Goal: Task Accomplishment & Management: Complete application form

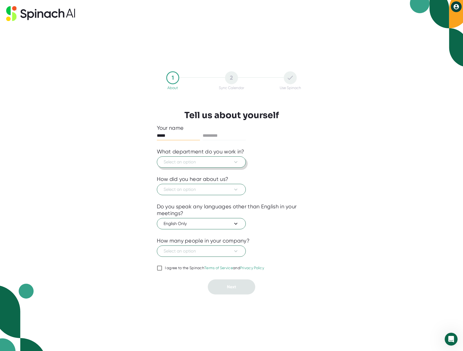
type input "*****"
type input "****"
click at [204, 159] on span "Select an option" at bounding box center [201, 162] width 75 height 6
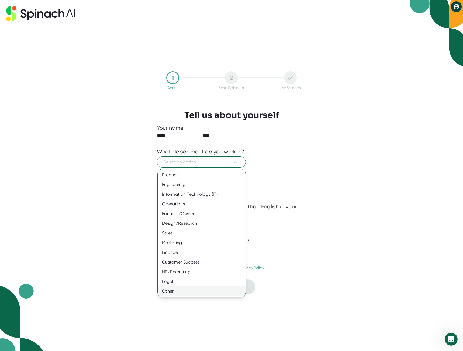
click at [189, 291] on div "Other" at bounding box center [202, 292] width 88 height 10
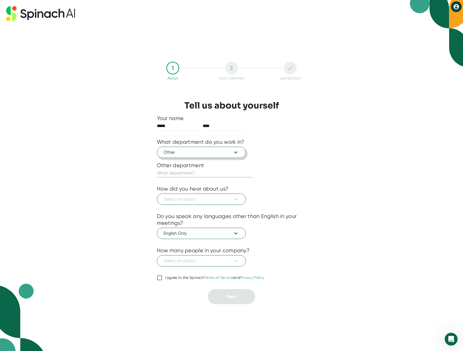
click at [235, 155] on icon at bounding box center [235, 152] width 6 height 6
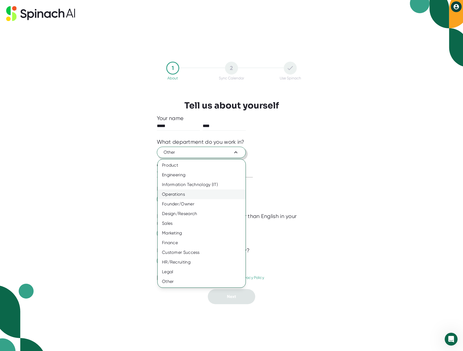
click at [214, 197] on div "Operations" at bounding box center [202, 195] width 88 height 10
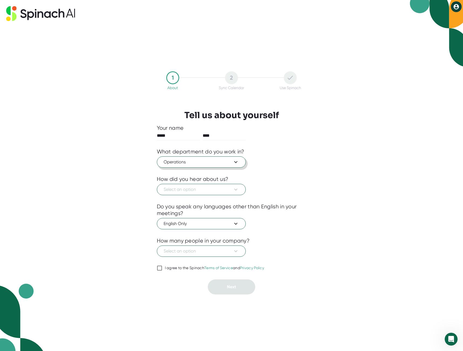
click at [274, 168] on div at bounding box center [232, 172] width 150 height 8
click at [224, 168] on div at bounding box center [232, 172] width 150 height 8
click at [224, 165] on span "Operations" at bounding box center [201, 162] width 75 height 6
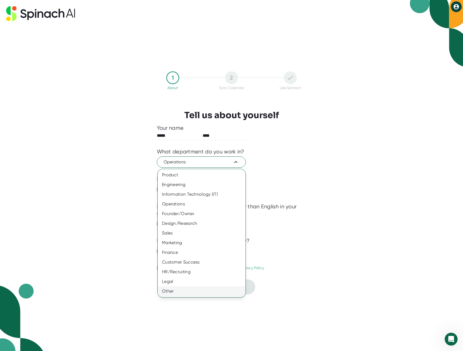
click at [178, 294] on div "Other" at bounding box center [202, 292] width 88 height 10
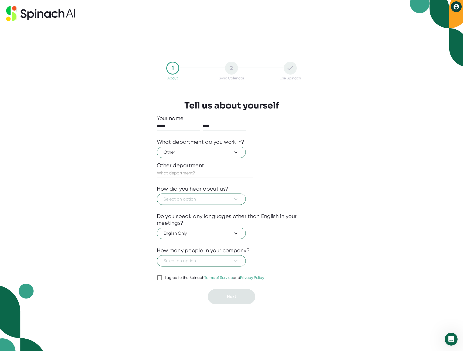
click at [176, 176] on input "text" at bounding box center [205, 173] width 96 height 9
type input "Local Government"
click at [223, 202] on span "Select an option" at bounding box center [201, 199] width 75 height 6
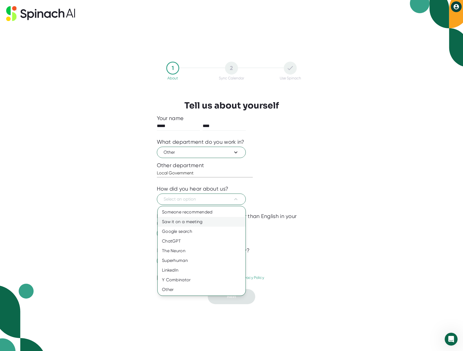
click at [218, 221] on div "Saw it on a meeting" at bounding box center [202, 222] width 88 height 10
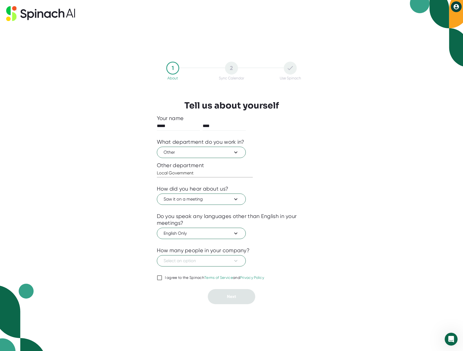
click at [277, 243] on div at bounding box center [232, 243] width 150 height 8
click at [231, 260] on span "Select an option" at bounding box center [201, 261] width 75 height 6
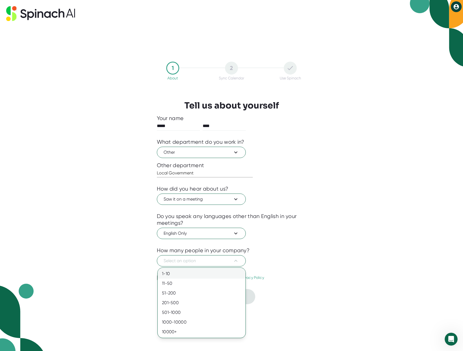
click at [214, 275] on div "1-10" at bounding box center [202, 274] width 88 height 10
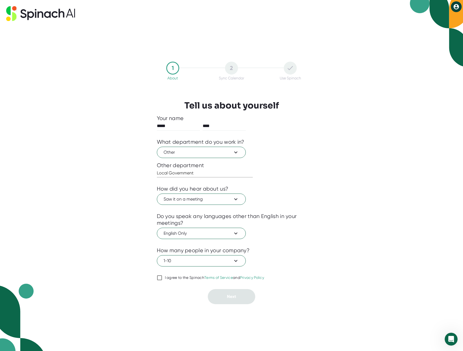
click at [159, 279] on input "I agree to the Spinach Terms of Service and Privacy Policy" at bounding box center [159, 278] width 5 height 6
checkbox input "true"
click at [238, 302] on button "Next" at bounding box center [231, 296] width 47 height 15
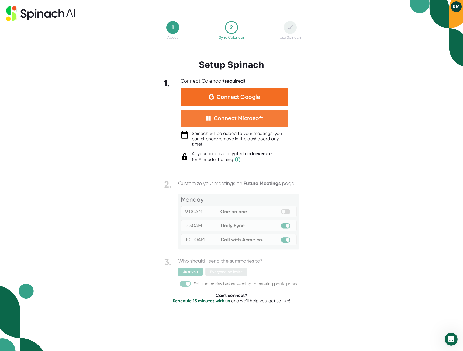
click at [221, 120] on div "Connect Microsoft" at bounding box center [239, 118] width 50 height 7
